Goal: Entertainment & Leisure: Consume media (video, audio)

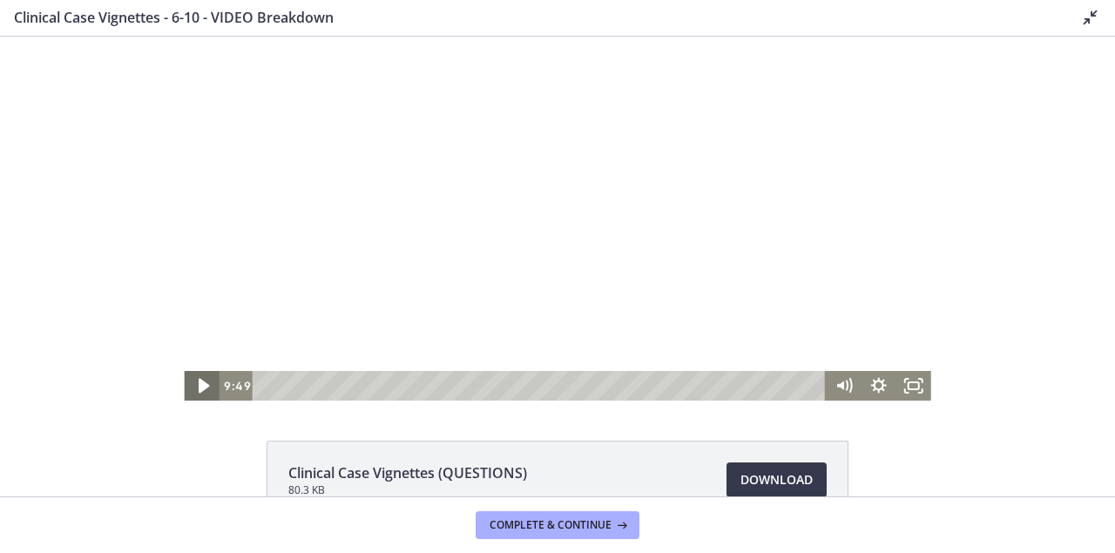
click at [191, 383] on icon "Play Video" at bounding box center [203, 387] width 42 height 36
click at [495, 355] on div at bounding box center [557, 219] width 747 height 364
click at [538, 261] on div at bounding box center [557, 219] width 747 height 364
click at [420, 149] on div at bounding box center [557, 219] width 747 height 364
click at [484, 205] on div at bounding box center [557, 219] width 747 height 364
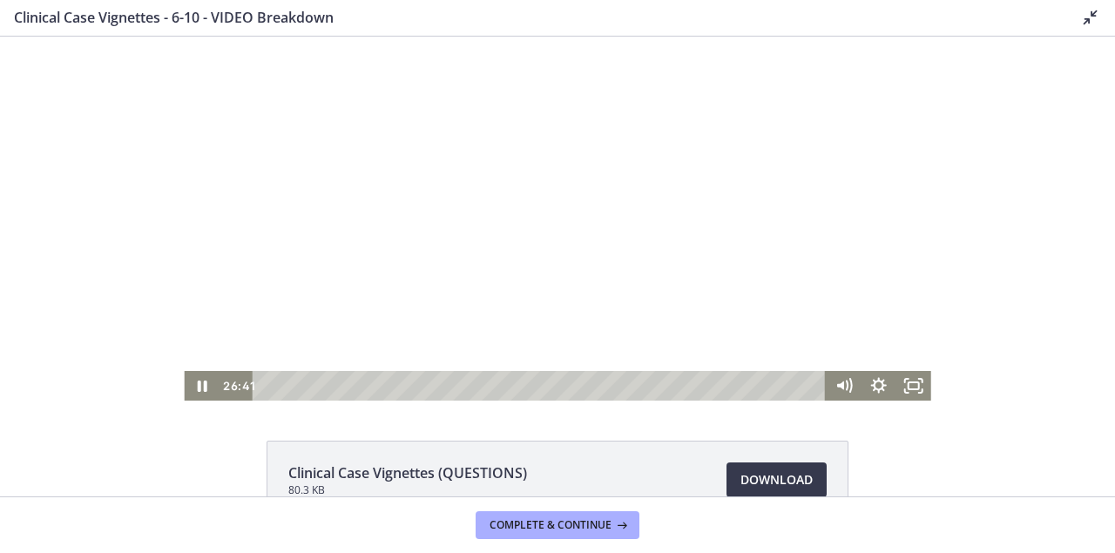
click at [520, 194] on div at bounding box center [557, 219] width 747 height 364
click at [204, 381] on icon "Play Video" at bounding box center [203, 387] width 42 height 36
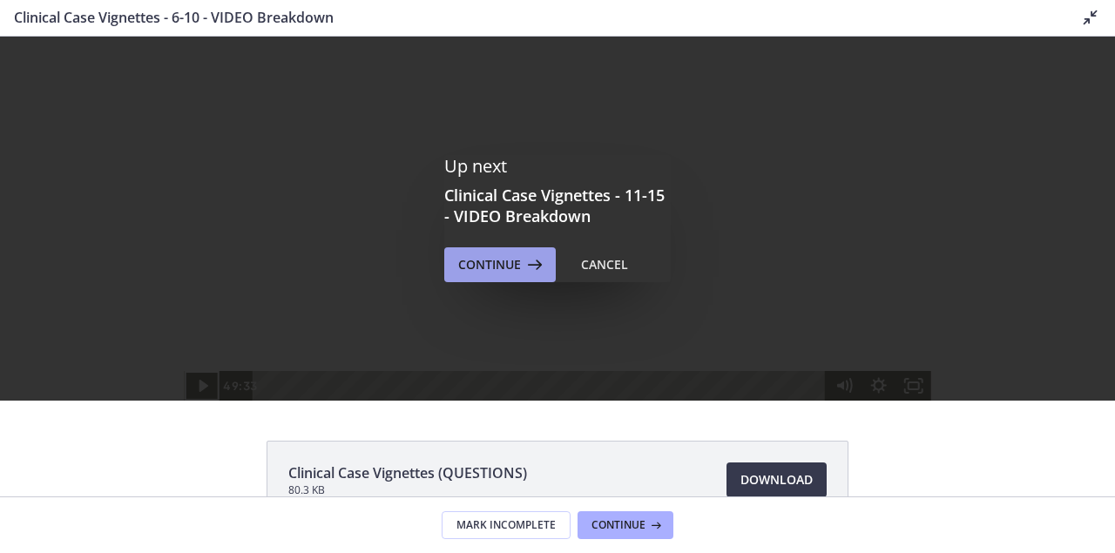
click at [493, 270] on span "Continue" at bounding box center [489, 264] width 63 height 21
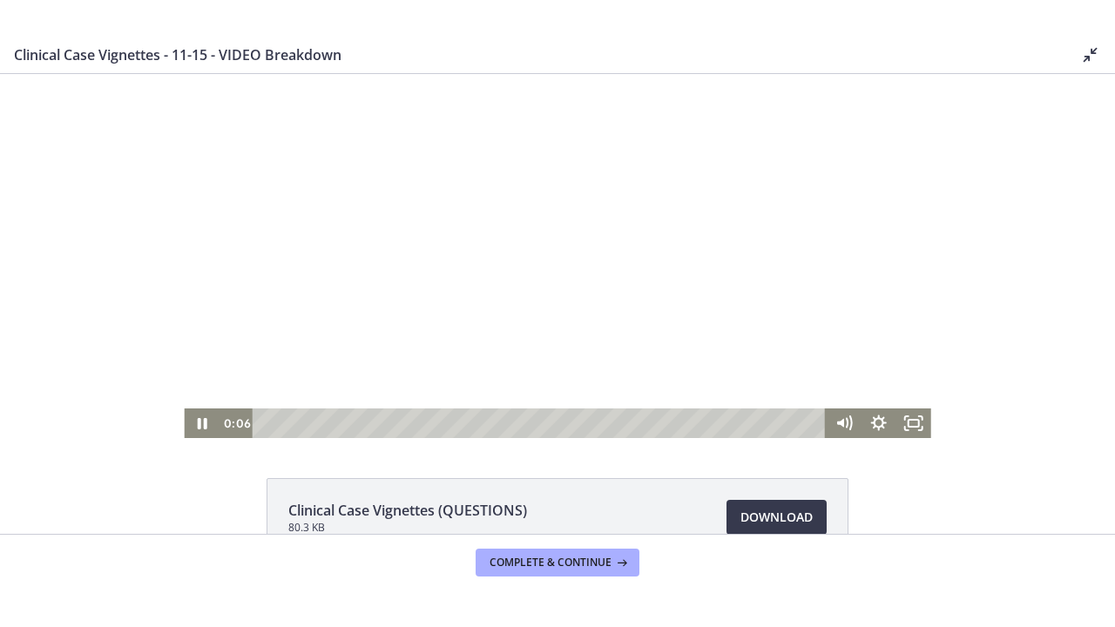
scroll to position [190, 0]
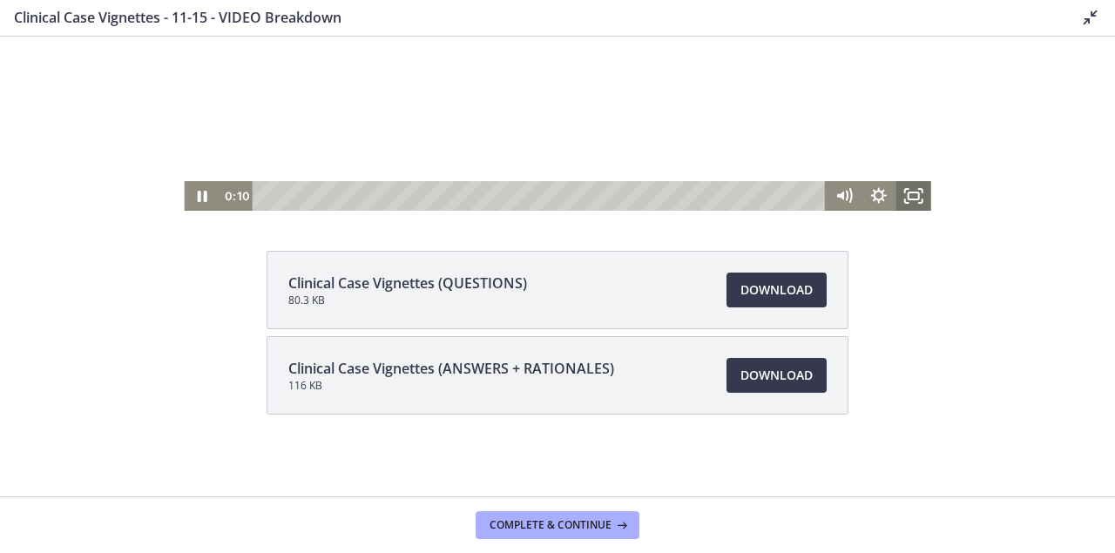
click at [917, 199] on icon "Fullscreen" at bounding box center [913, 196] width 35 height 30
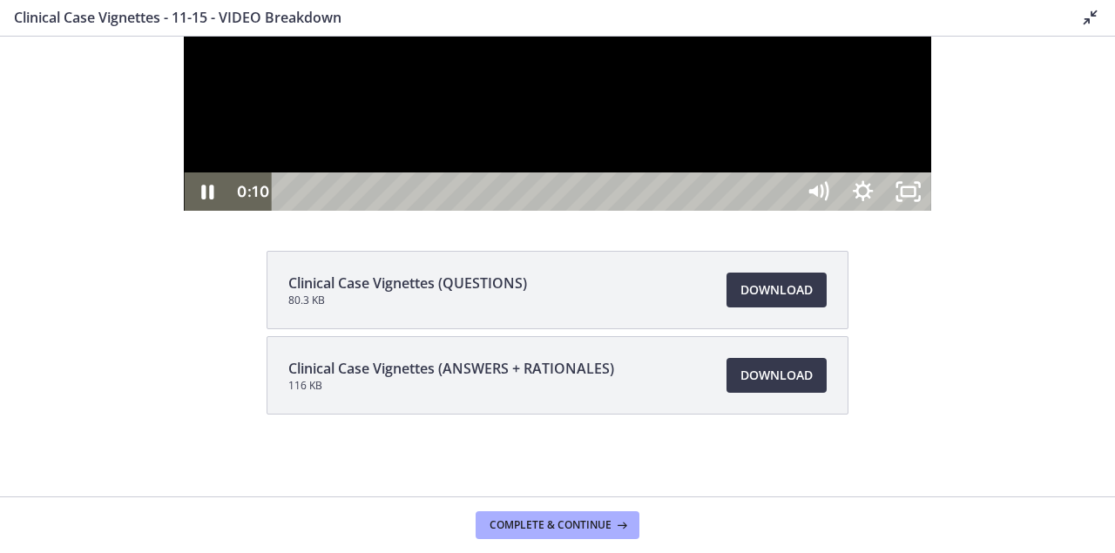
scroll to position [0, 0]
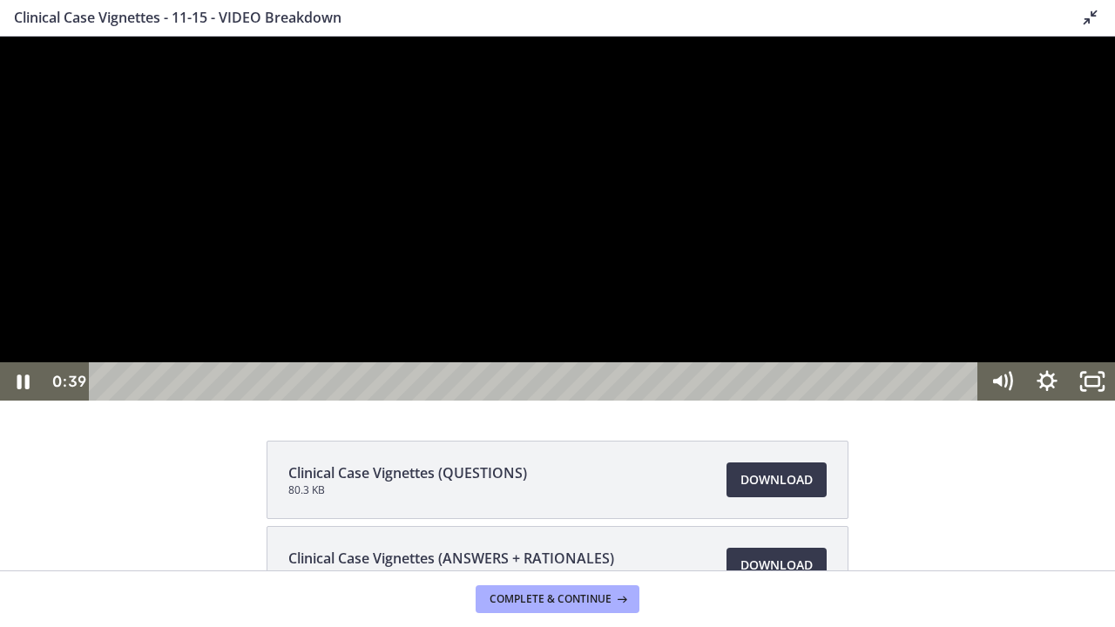
click at [538, 221] on div at bounding box center [557, 219] width 1115 height 364
click at [369, 300] on div at bounding box center [557, 219] width 1115 height 364
click at [122, 401] on div at bounding box center [557, 219] width 1115 height 364
click at [927, 234] on div at bounding box center [557, 219] width 1115 height 364
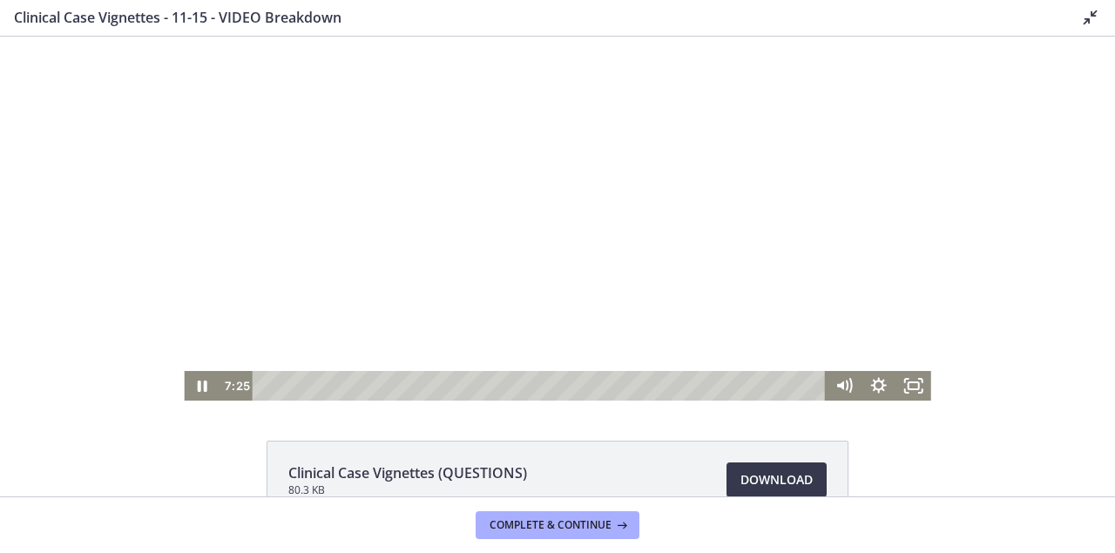
click at [521, 253] on div at bounding box center [557, 219] width 747 height 364
